Goal: Information Seeking & Learning: Learn about a topic

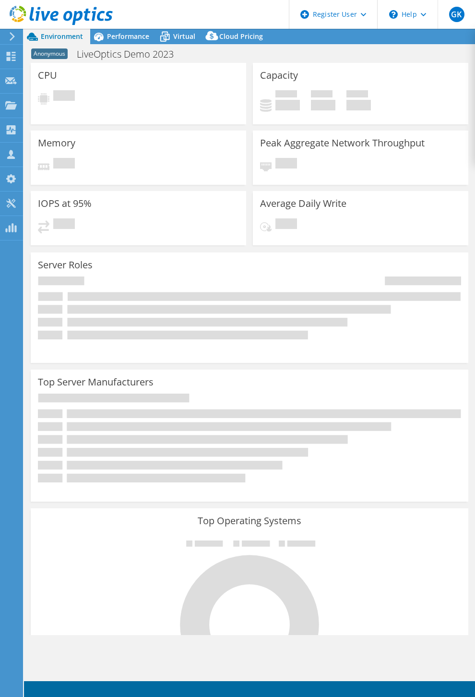
select select "USWest"
click at [135, 36] on span "Performance" at bounding box center [128, 36] width 42 height 9
select select "USWest"
select select "USD"
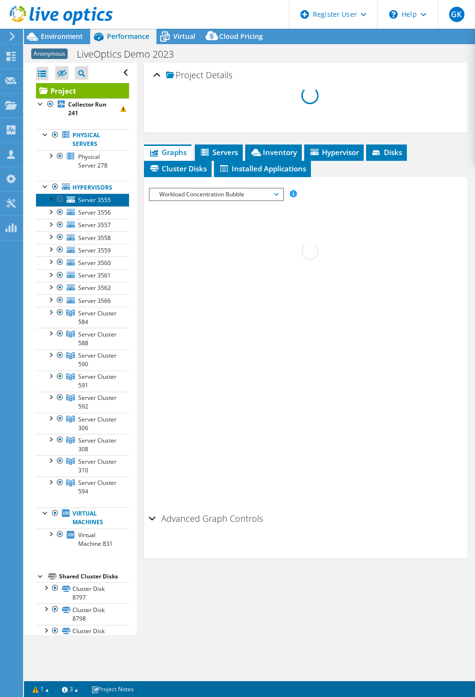
click at [48, 204] on link "Server 3555" at bounding box center [82, 199] width 93 height 12
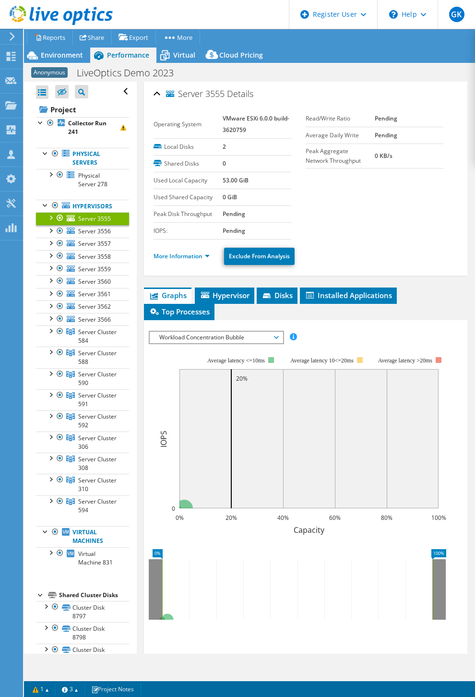
click at [54, 220] on div at bounding box center [51, 217] width 10 height 10
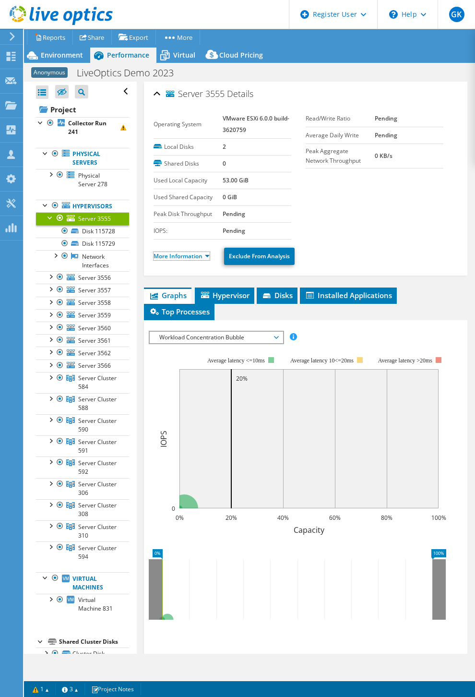
click at [195, 255] on link "More Information" at bounding box center [182, 256] width 56 height 8
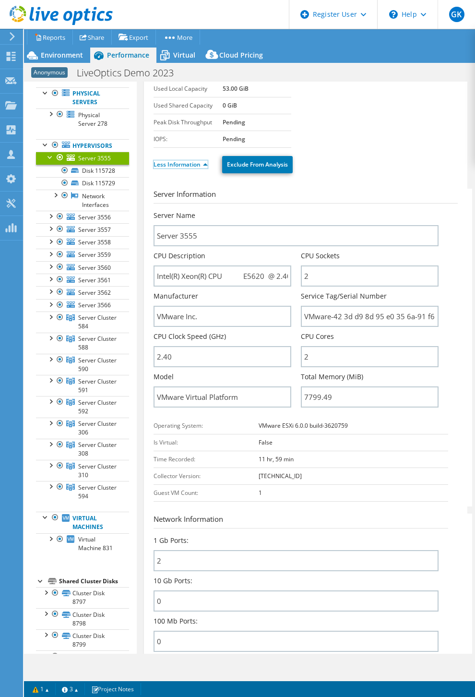
scroll to position [62, 0]
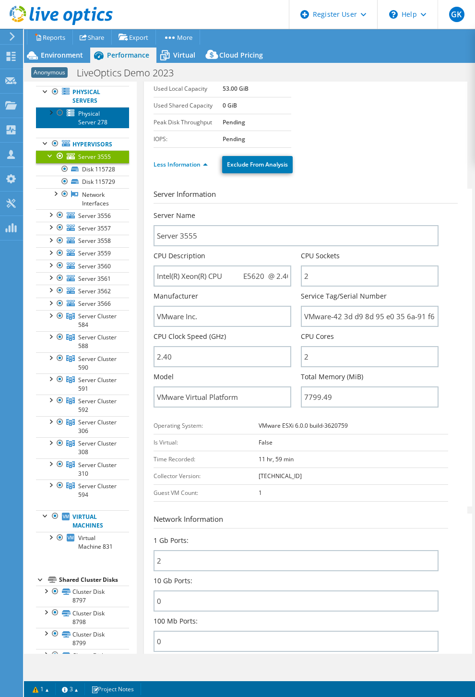
click at [90, 121] on span "Physical Server 278" at bounding box center [92, 117] width 29 height 17
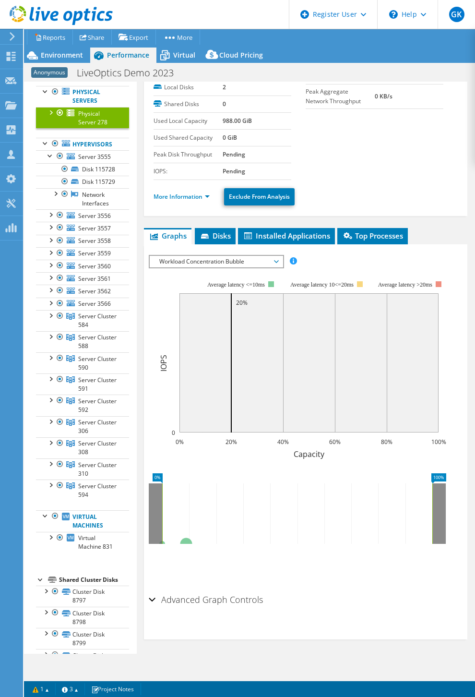
scroll to position [0, 0]
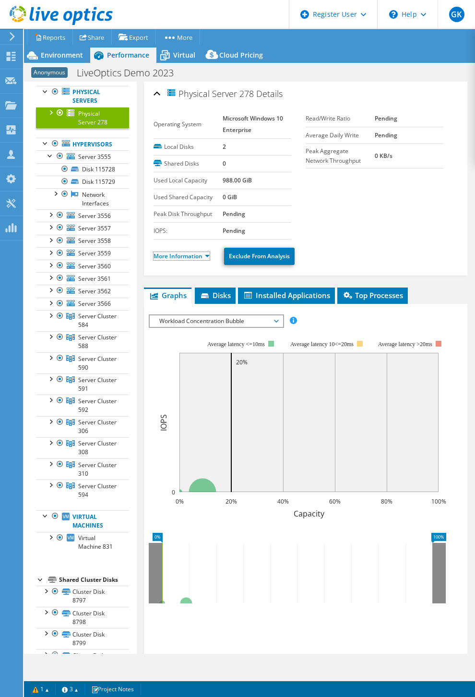
click at [194, 255] on link "More Information" at bounding box center [182, 256] width 56 height 8
